Goal: Transaction & Acquisition: Purchase product/service

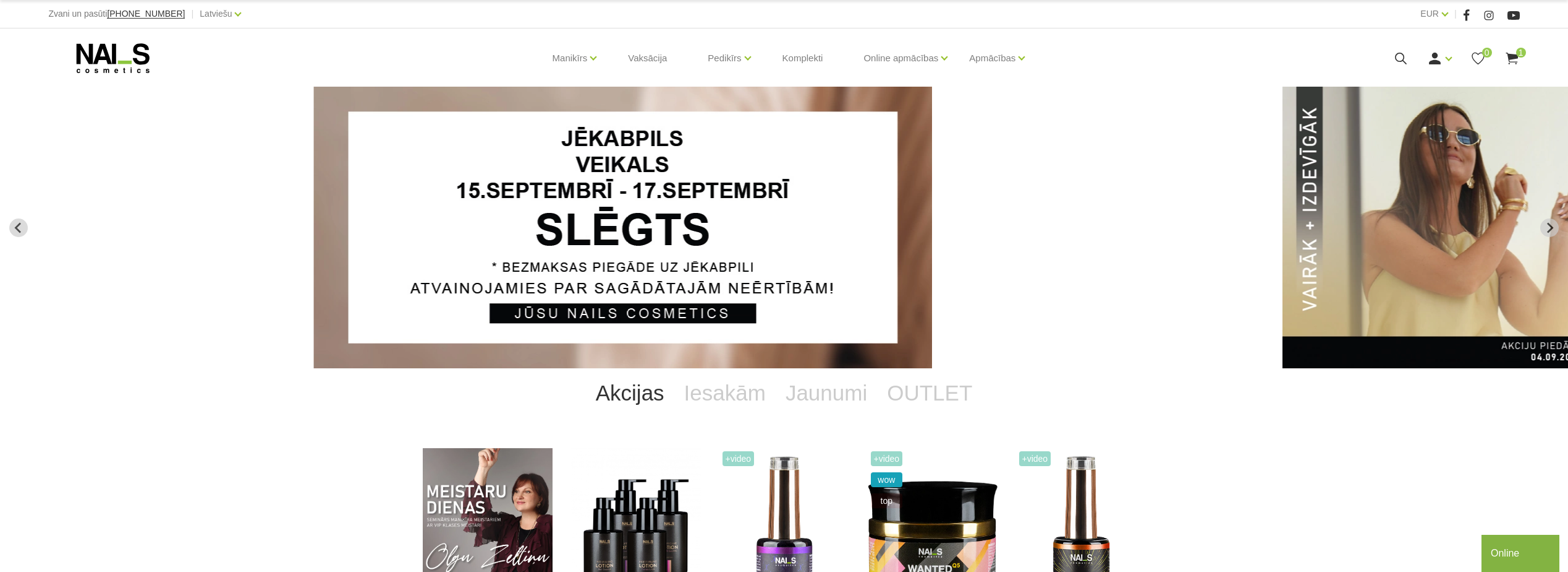
click at [1394, 60] on icon at bounding box center [1401, 58] width 16 height 16
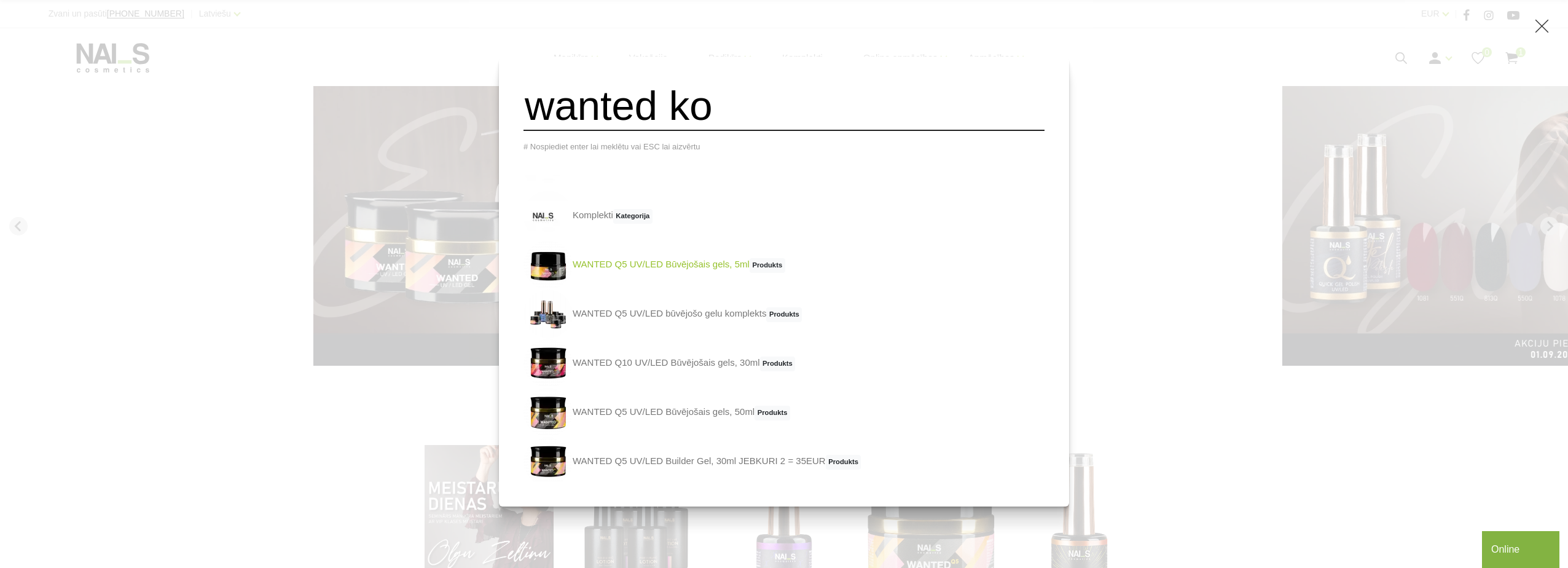
scroll to position [136, 0]
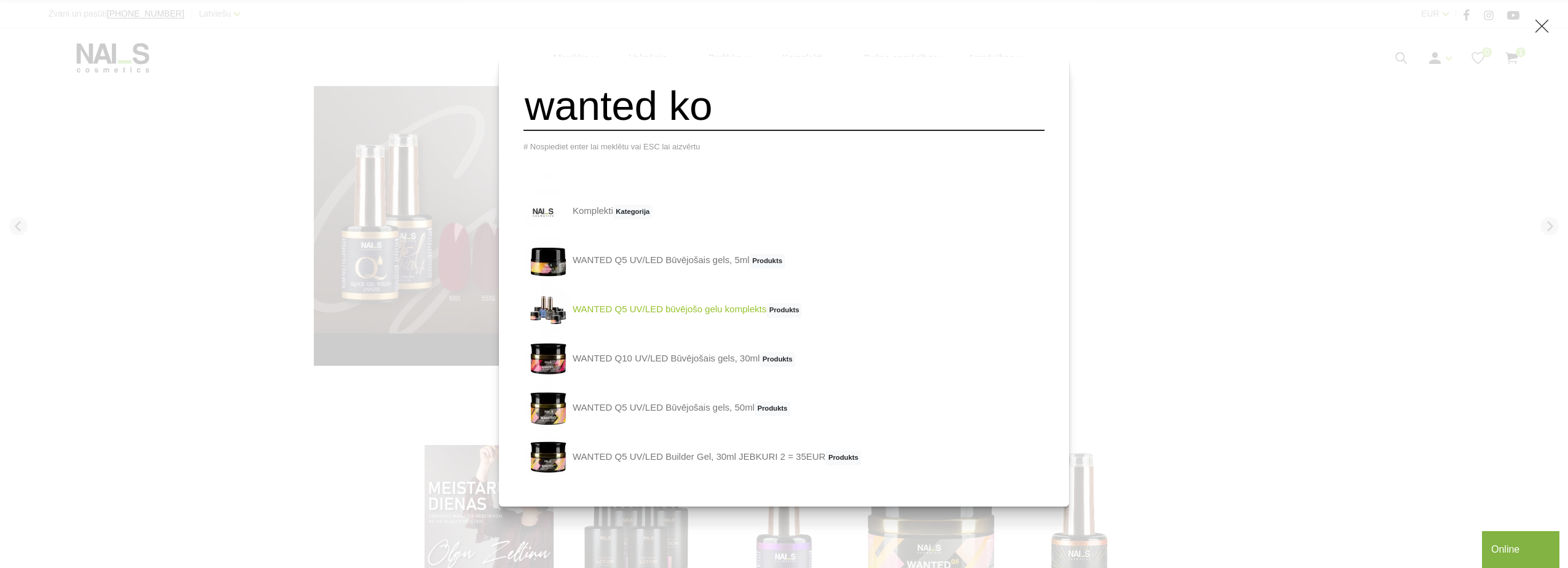
type input "wanted ko"
click at [709, 316] on link "WANTED Q5 UV/LED būvējošo gelu komplekts Produkts" at bounding box center [663, 309] width 279 height 49
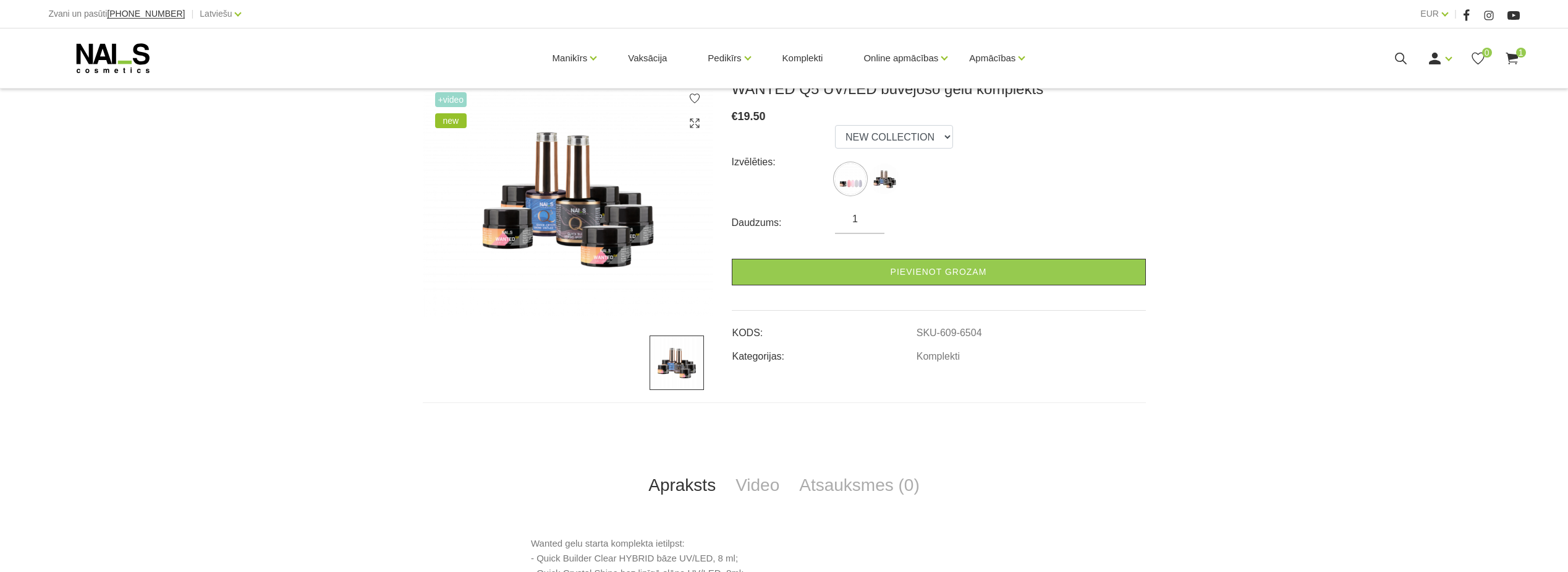
scroll to position [186, 0]
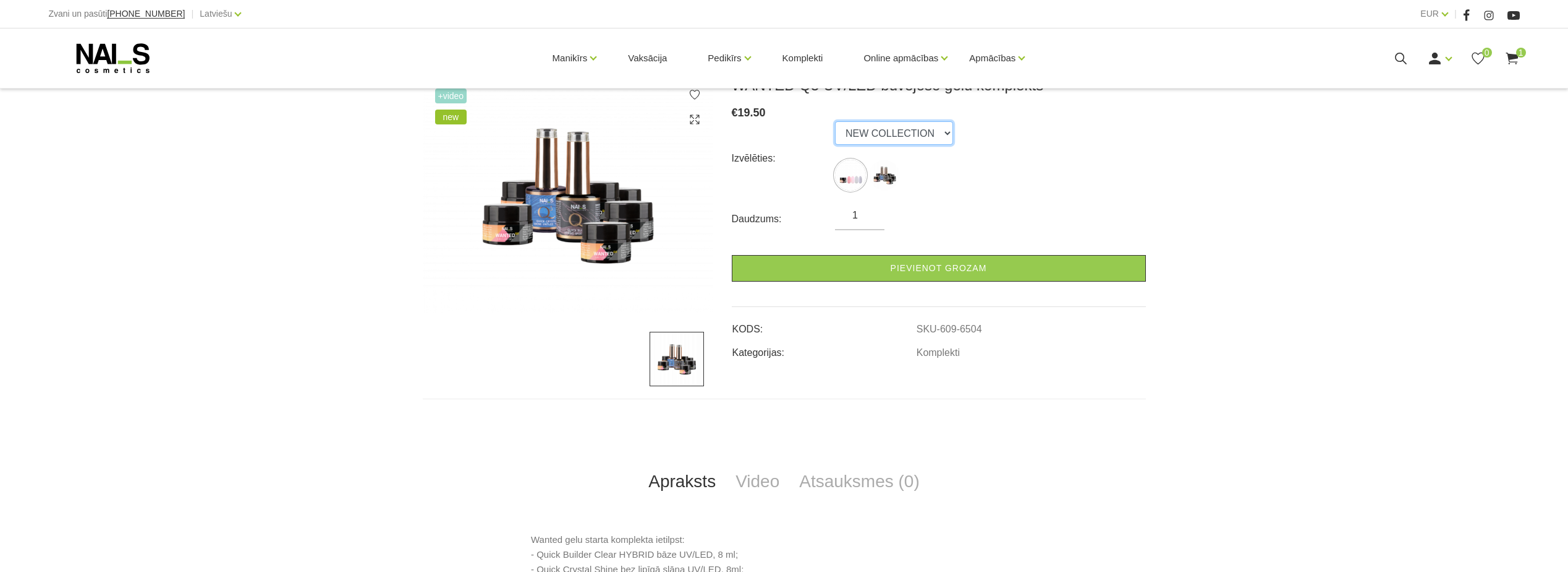
click at [924, 134] on select "NEW COLLECTION STARTER KIT" at bounding box center [894, 133] width 118 height 23
click at [910, 132] on select "NEW COLLECTION STARTER KIT" at bounding box center [894, 133] width 118 height 23
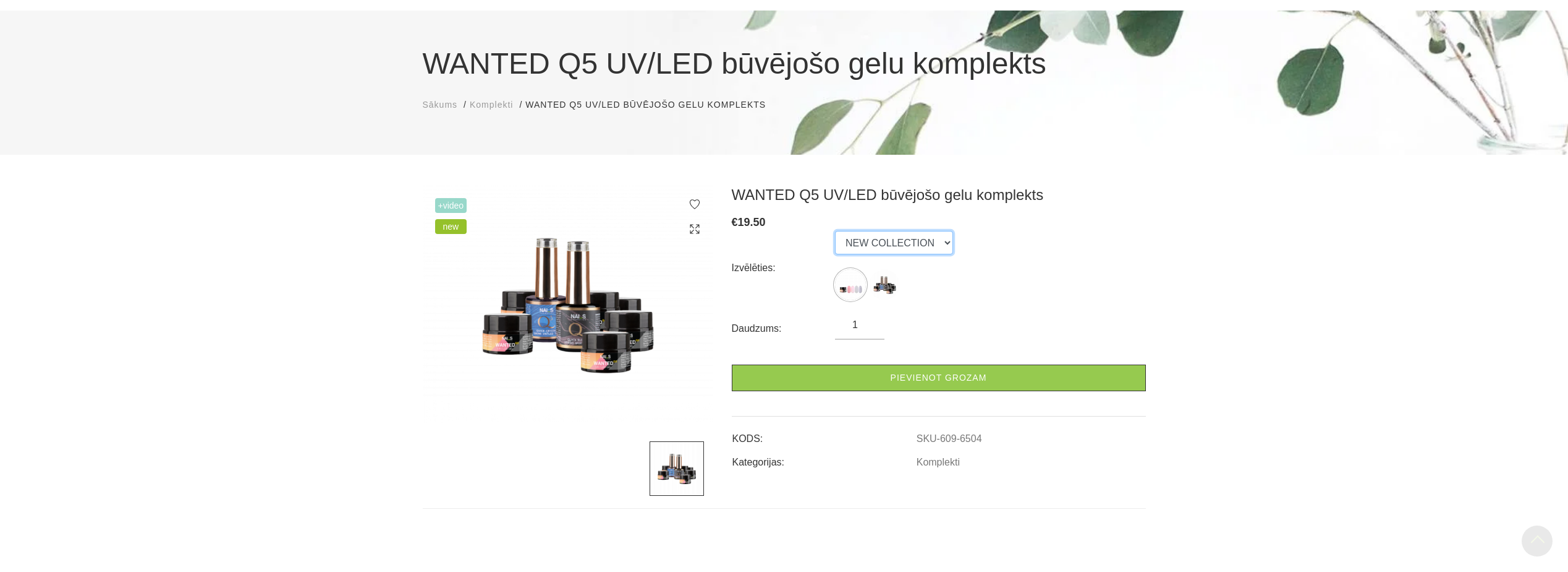
scroll to position [62, 0]
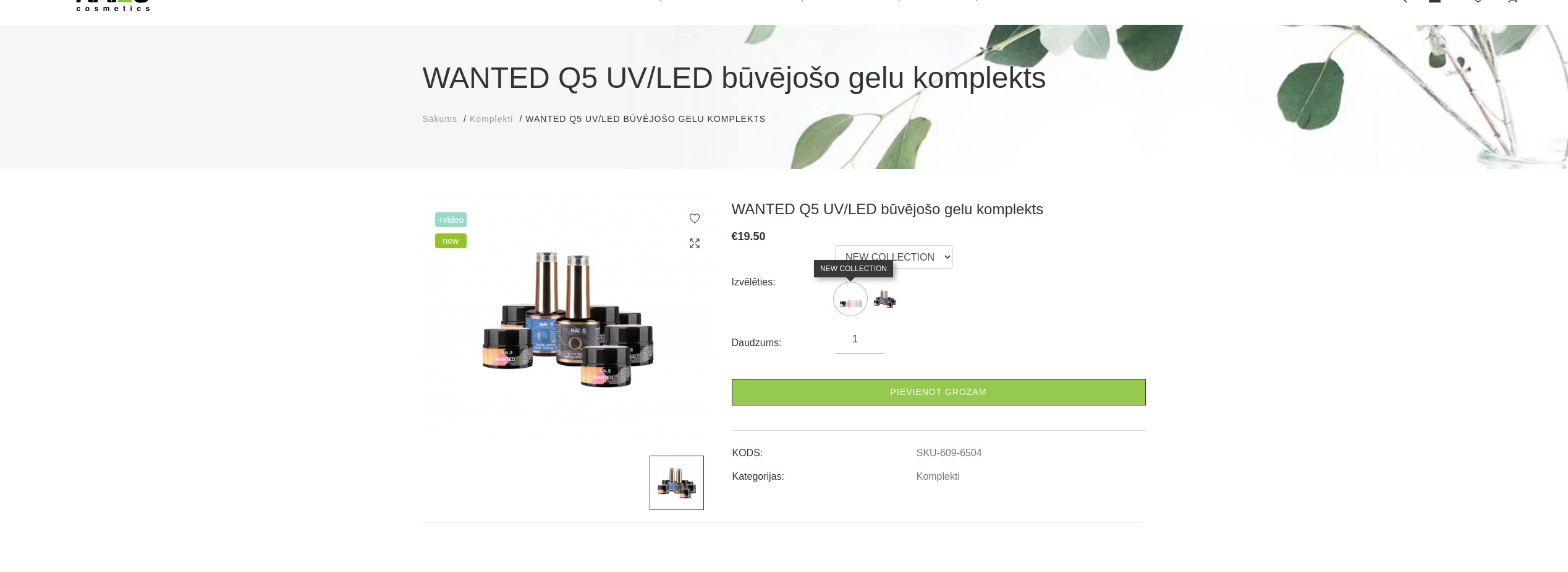
click at [849, 301] on img at bounding box center [850, 298] width 31 height 31
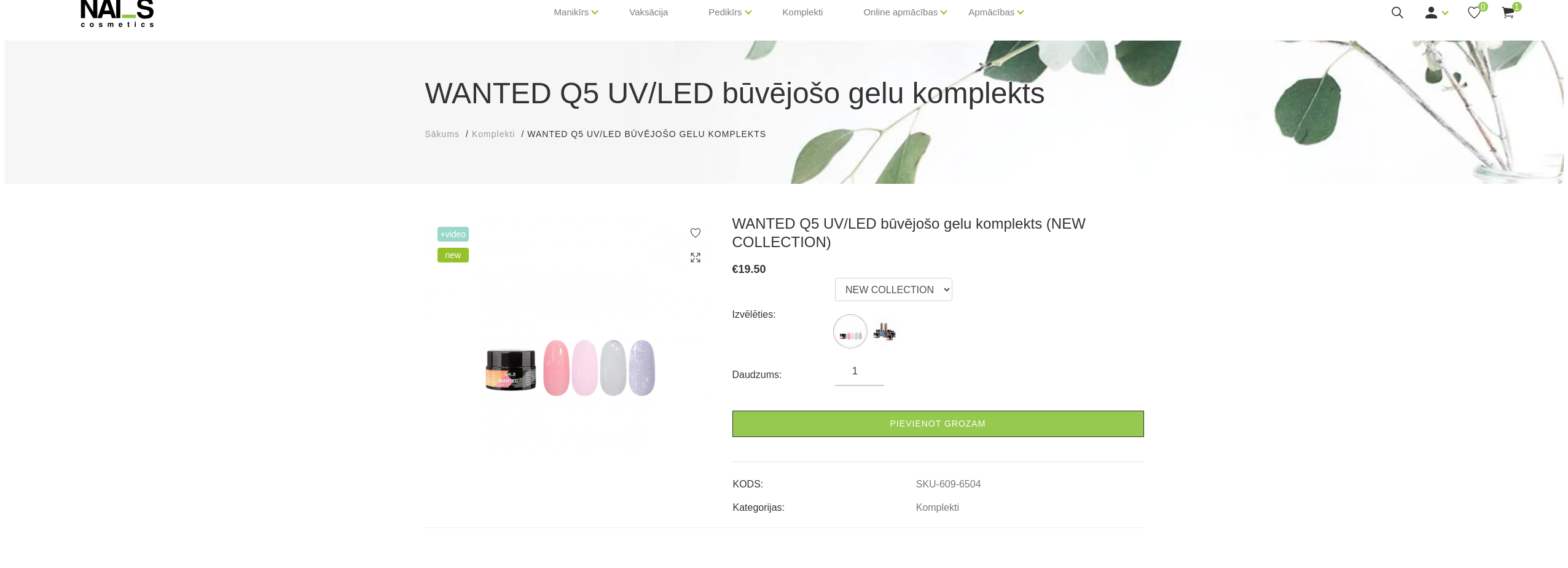
scroll to position [0, 0]
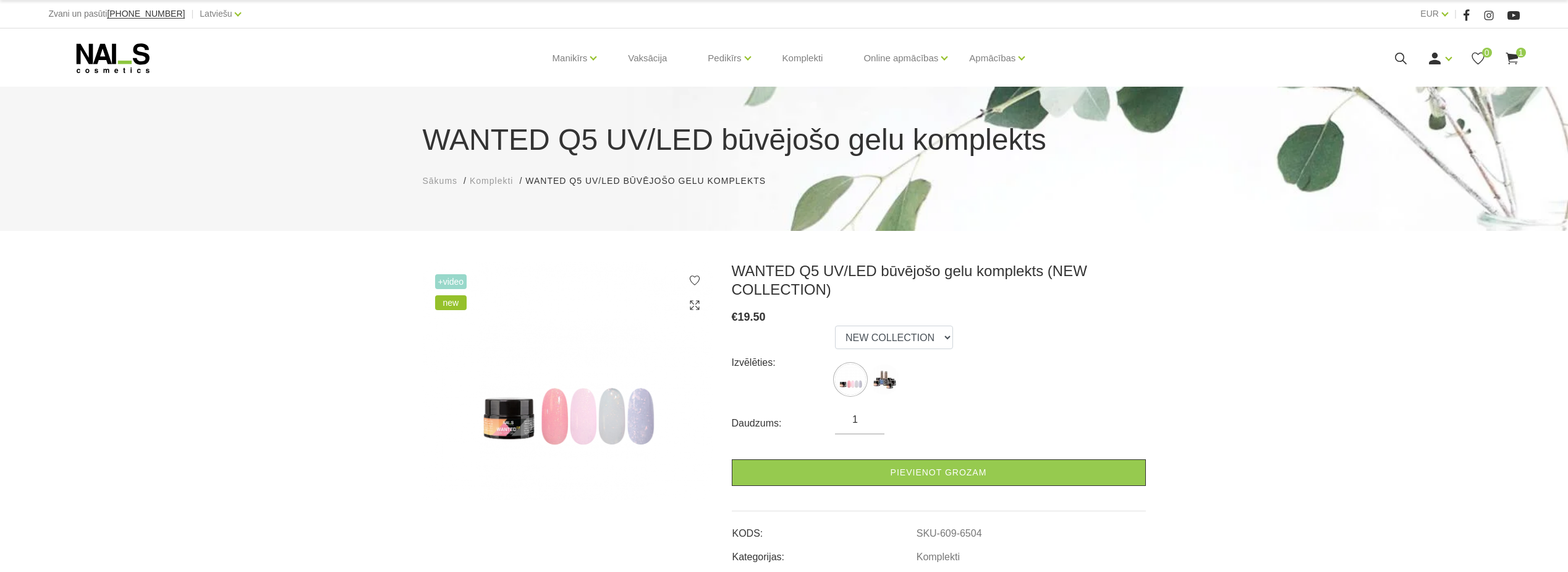
click at [1400, 63] on icon at bounding box center [1401, 58] width 16 height 16
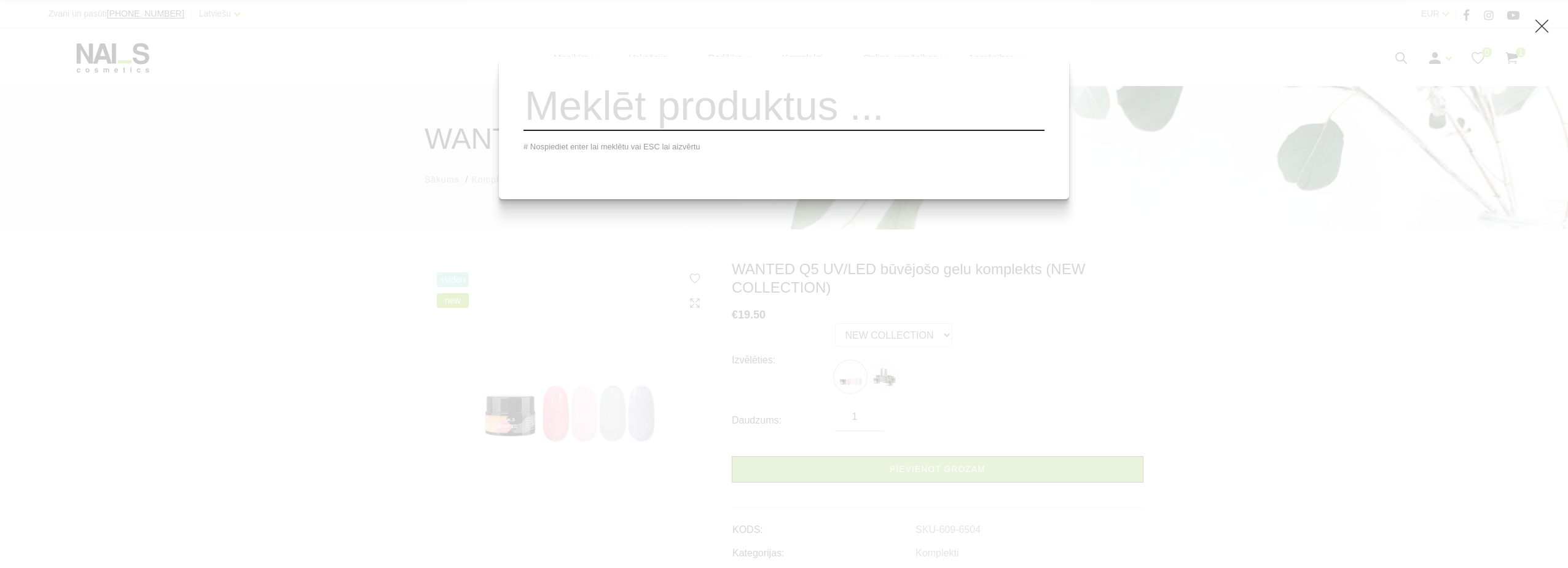
click at [616, 122] on input "search" at bounding box center [784, 106] width 521 height 50
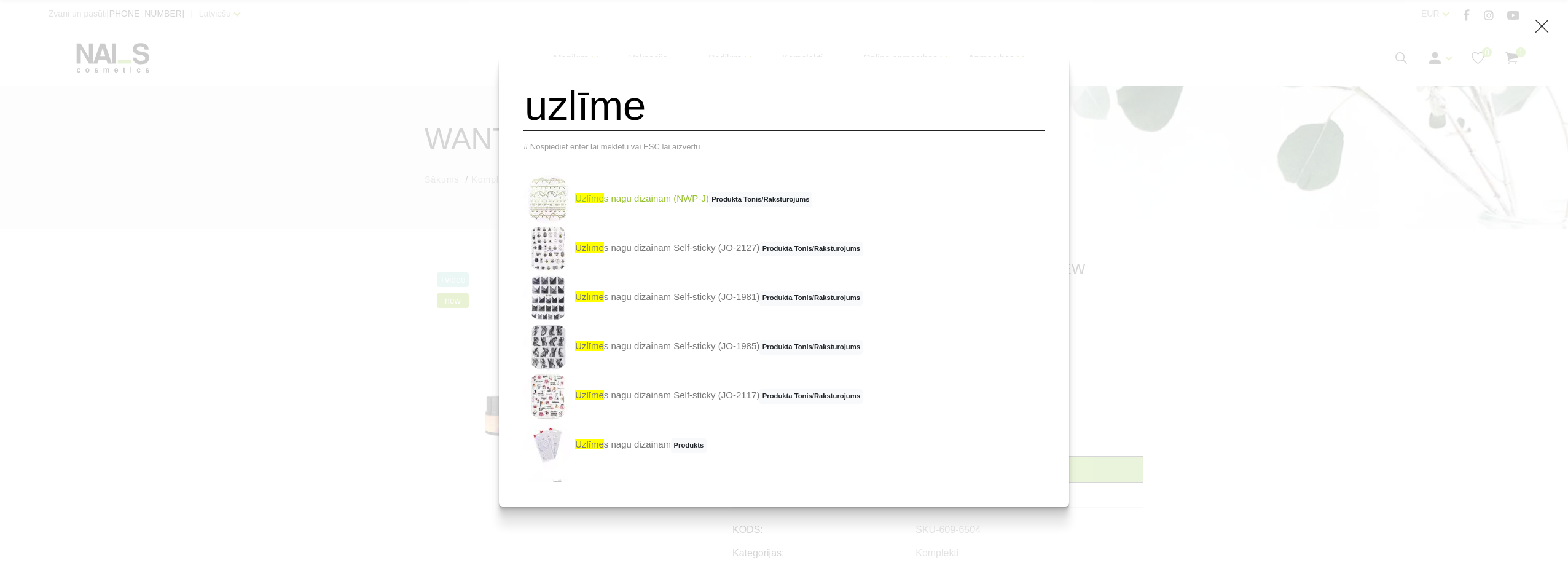
type input "uzlīme"
click at [693, 199] on link "uzlīme s nagu dizainam (NWP-J) Produkta Tonis/Raksturojums" at bounding box center [667, 199] width 289 height 49
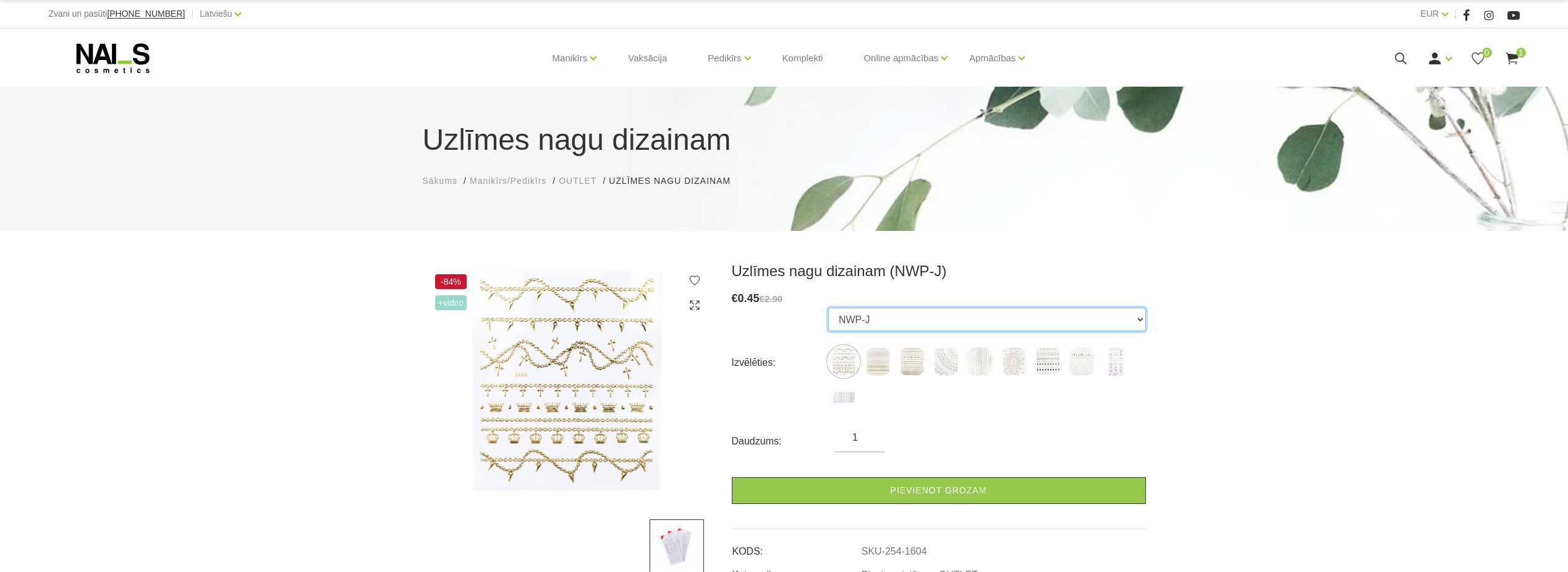
click at [1136, 322] on select "NWP-J NWP-L NWP-I NWP52 NWP53 NWP55 NWP57 NWP58 ACS89 ACS92" at bounding box center [987, 319] width 318 height 23
select select "1609"
click at [828, 307] on select "NWP-J NWP-L NWP-I NWP52 NWP53 NWP55 NWP57 NWP58 ACS89 ACS92" at bounding box center [987, 319] width 318 height 23
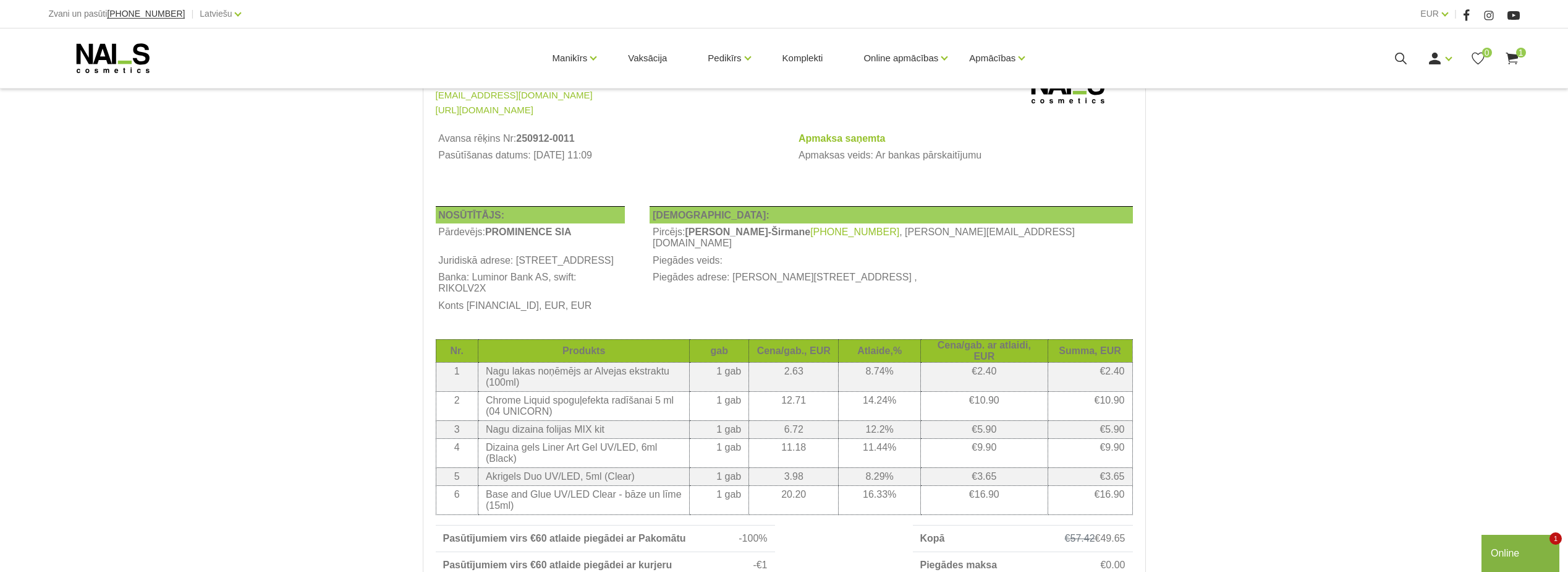
scroll to position [123, 0]
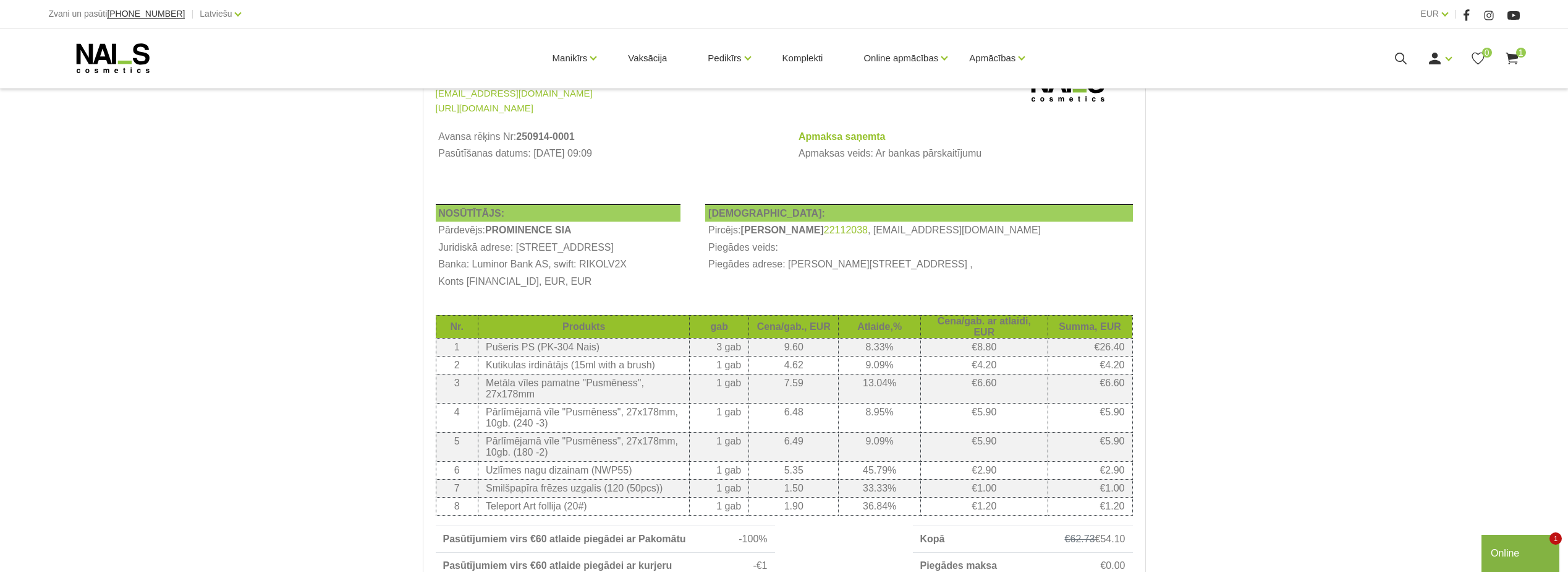
scroll to position [123, 0]
